Goal: Transaction & Acquisition: Purchase product/service

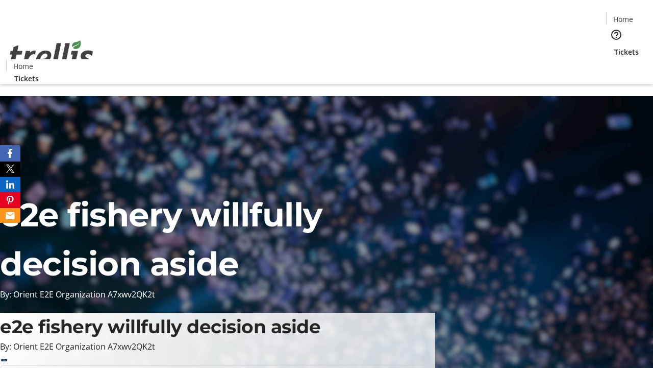
click at [615, 46] on span "Tickets" at bounding box center [627, 51] width 25 height 11
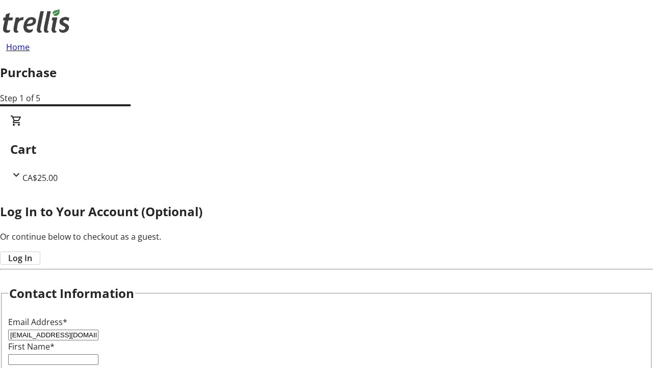
type input "[EMAIL_ADDRESS][DOMAIN_NAME]"
type input "[GEOGRAPHIC_DATA]"
type input "Toy"
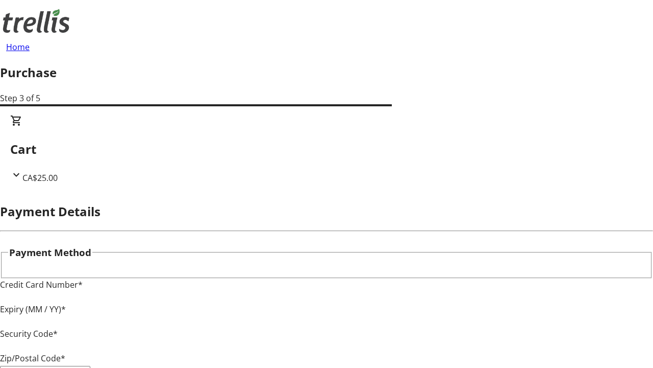
type input "V1Y 0C2"
